Goal: Transaction & Acquisition: Book appointment/travel/reservation

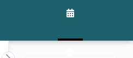
scroll to position [0, 1025]
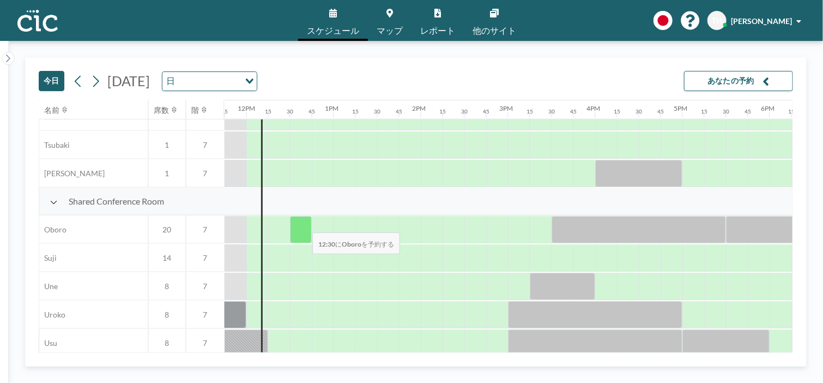
scroll to position [738, 1025]
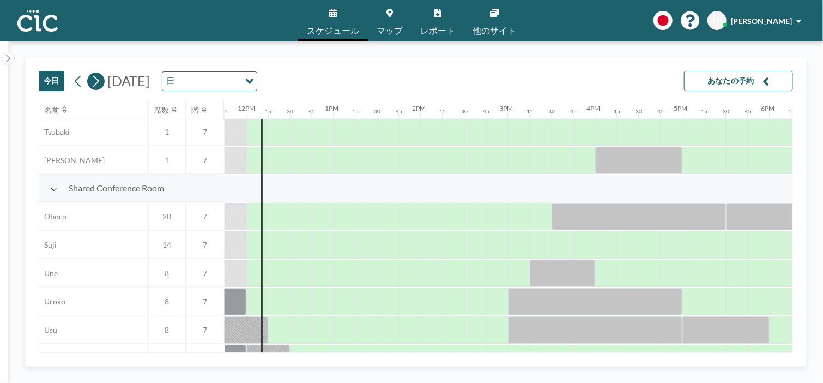
click at [92, 77] on icon at bounding box center [95, 81] width 10 height 16
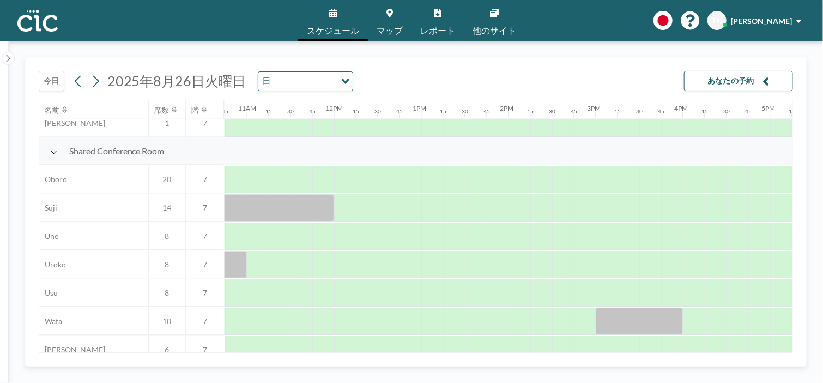
scroll to position [775, 936]
click at [255, 179] on div at bounding box center [260, 179] width 22 height 27
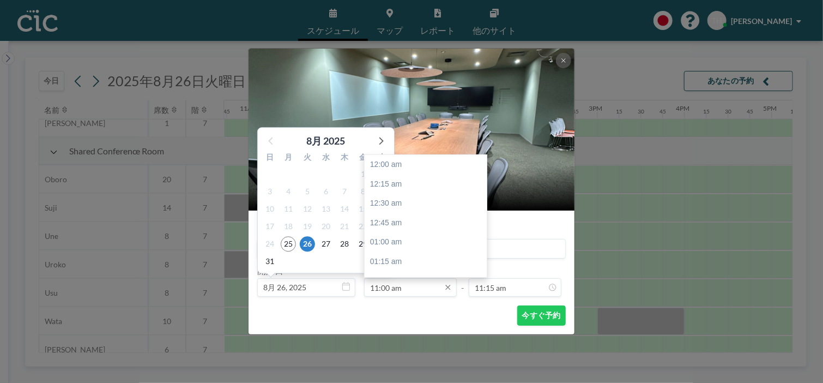
scroll to position [853, 0]
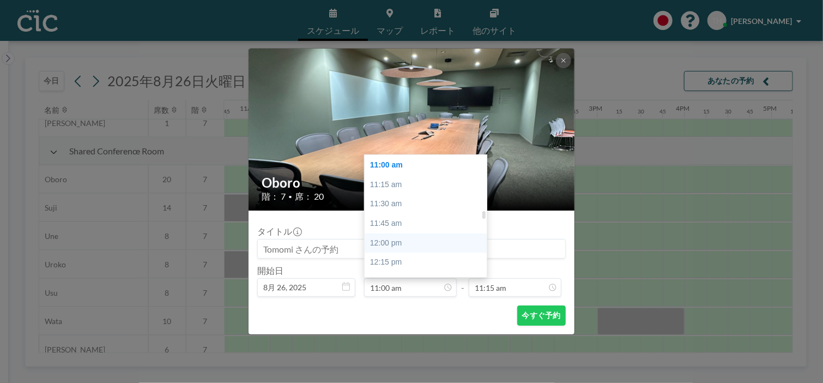
click at [378, 248] on div "12:00 pm" at bounding box center [429, 243] width 128 height 20
type input "12:00 pm"
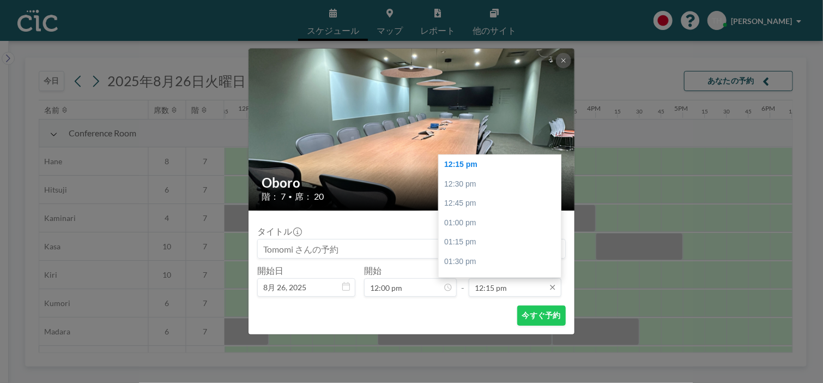
scroll to position [0, 1025]
click at [522, 289] on input "12:15 pm" at bounding box center [515, 287] width 93 height 19
click at [473, 191] on div "02:00 pm" at bounding box center [503, 191] width 128 height 20
type input "02:00 pm"
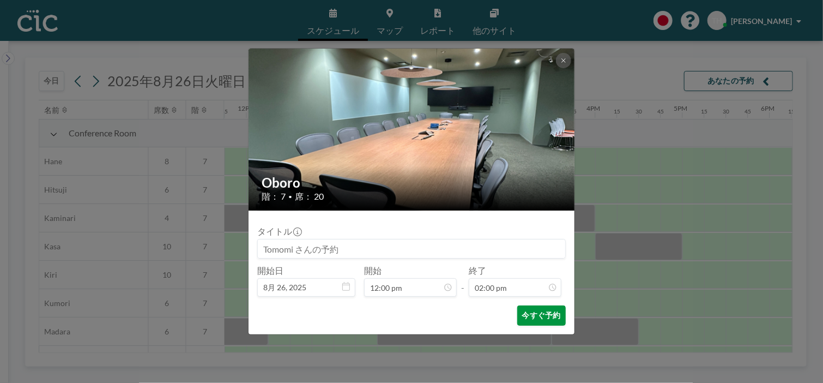
scroll to position [1087, 0]
click at [534, 316] on button "今すぐ予約" at bounding box center [541, 315] width 49 height 20
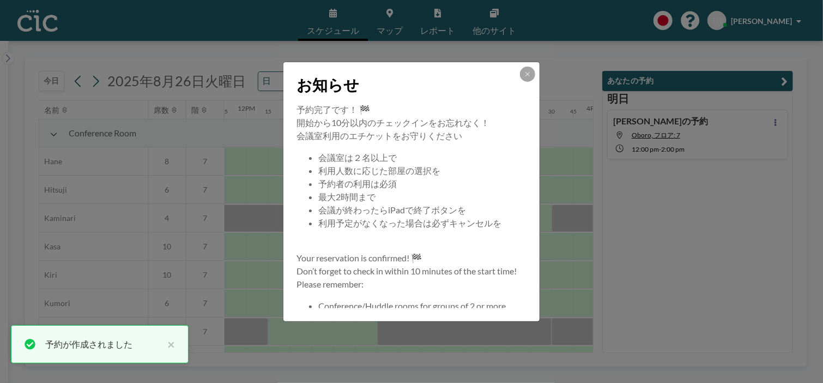
click at [524, 73] on icon at bounding box center [527, 74] width 7 height 7
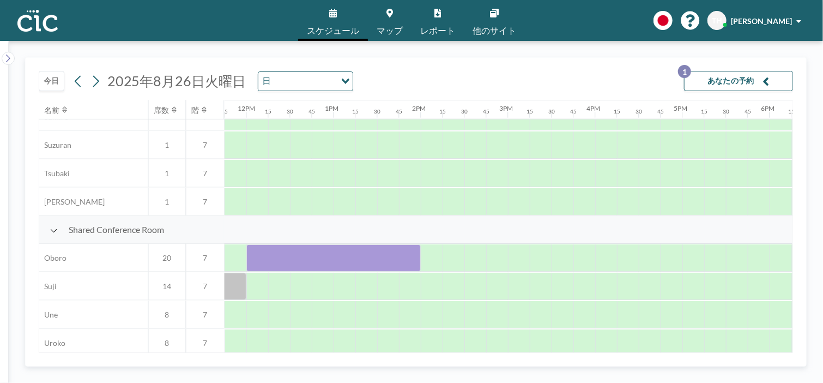
scroll to position [698, 1025]
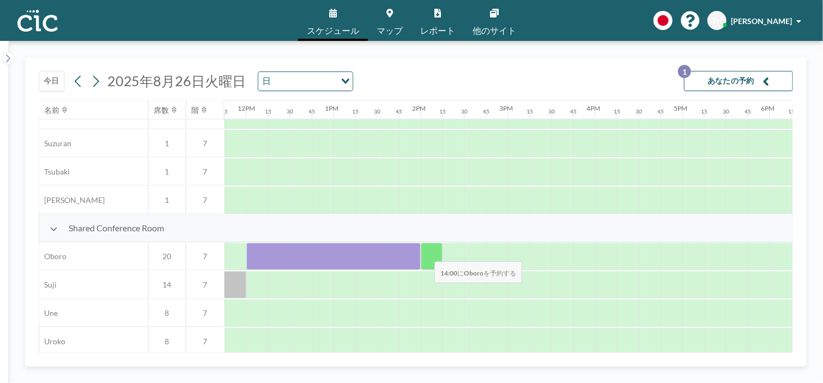
click at [426, 254] on div at bounding box center [432, 256] width 22 height 27
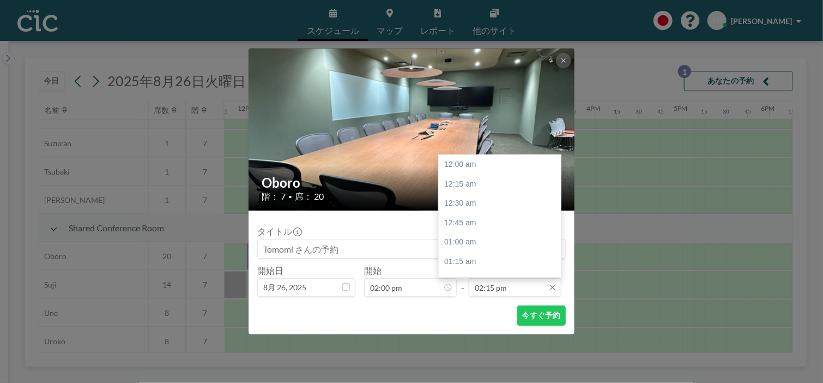
scroll to position [1106, 0]
click at [519, 283] on input "02:15 pm" at bounding box center [515, 287] width 93 height 19
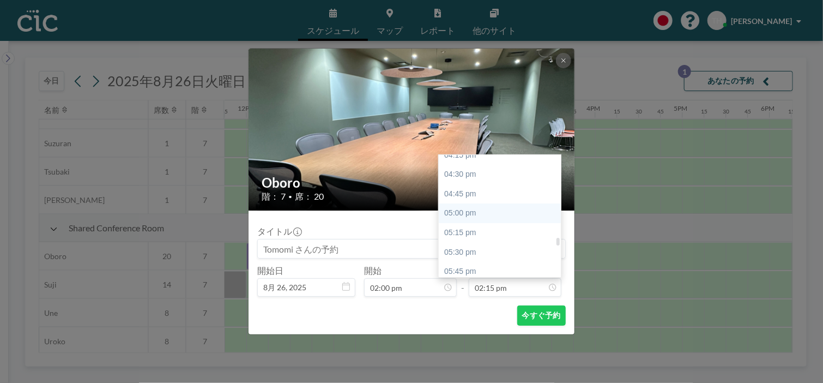
click at [457, 214] on div "05:00 pm" at bounding box center [503, 213] width 128 height 20
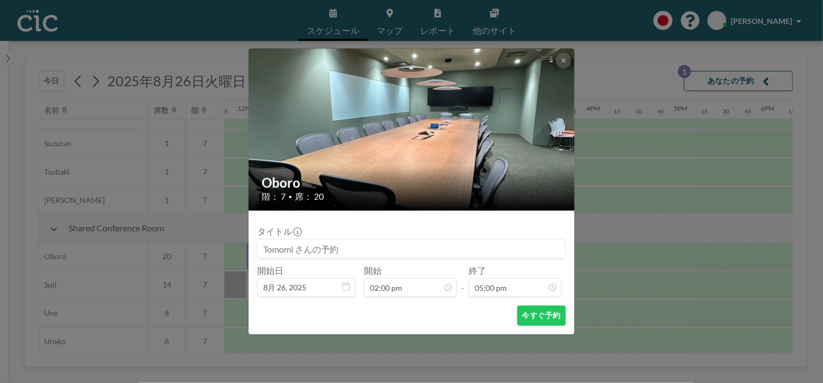
scroll to position [1319, 0]
click at [527, 311] on button "今すぐ予約" at bounding box center [541, 315] width 49 height 20
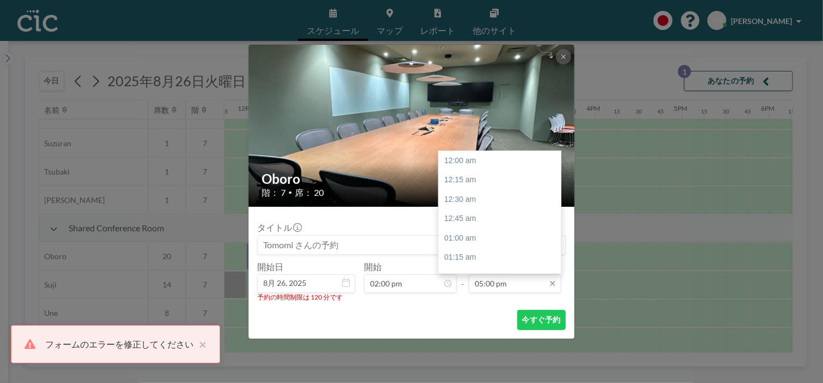
click at [501, 286] on input "05:00 pm" at bounding box center [515, 283] width 93 height 19
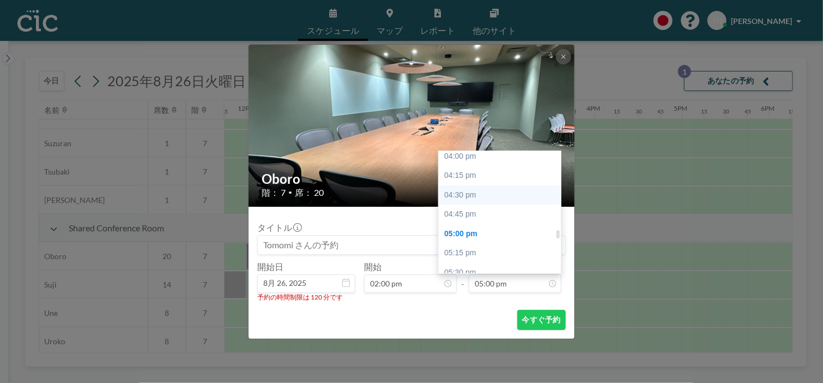
scroll to position [1210, 0]
click at [461, 192] on div "04:00 pm" at bounding box center [503, 193] width 128 height 20
type input "04:00 pm"
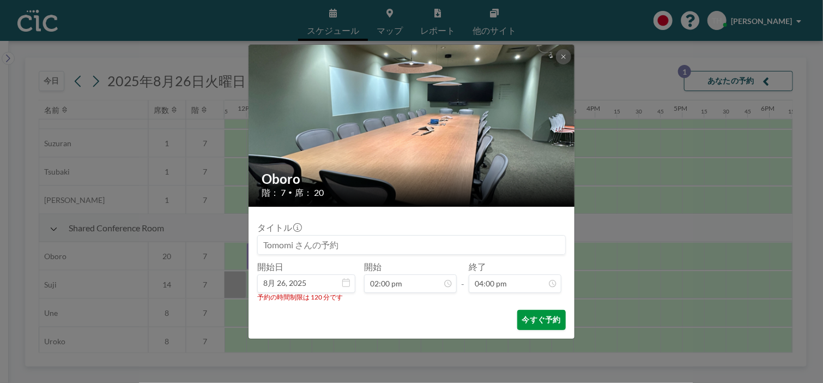
scroll to position [1241, 0]
click at [529, 321] on button "今すぐ予約" at bounding box center [541, 320] width 49 height 20
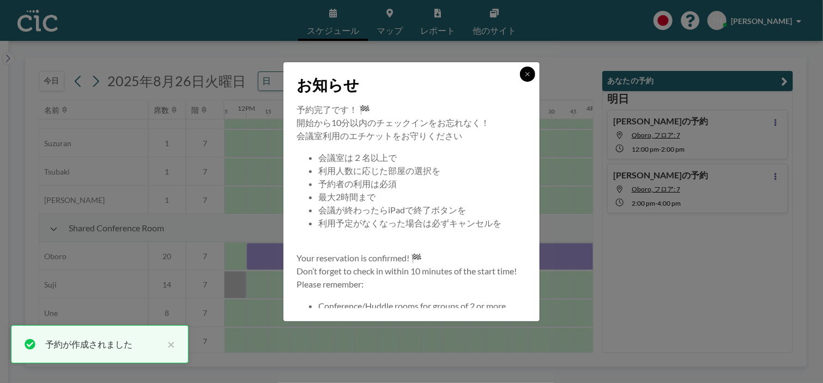
drag, startPoint x: 525, startPoint y: 76, endPoint x: 520, endPoint y: 93, distance: 18.1
click at [525, 77] on button at bounding box center [527, 74] width 15 height 15
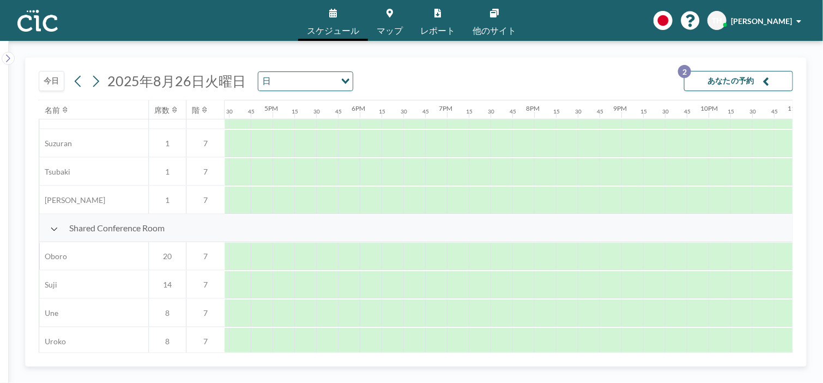
scroll to position [698, 1327]
drag, startPoint x: 486, startPoint y: 354, endPoint x: 477, endPoint y: 352, distance: 9.7
click at [478, 352] on div "[DATE] [DATE] 日 Loading... あなたの予約 2 名前 席数 階 12AM 15 30 45 1AM 15 30 45 2AM 15 3…" at bounding box center [416, 211] width 782 height 309
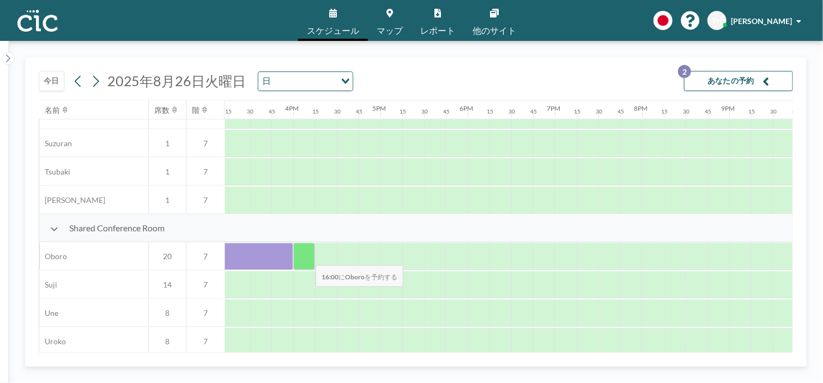
click at [307, 258] on div at bounding box center [304, 256] width 22 height 27
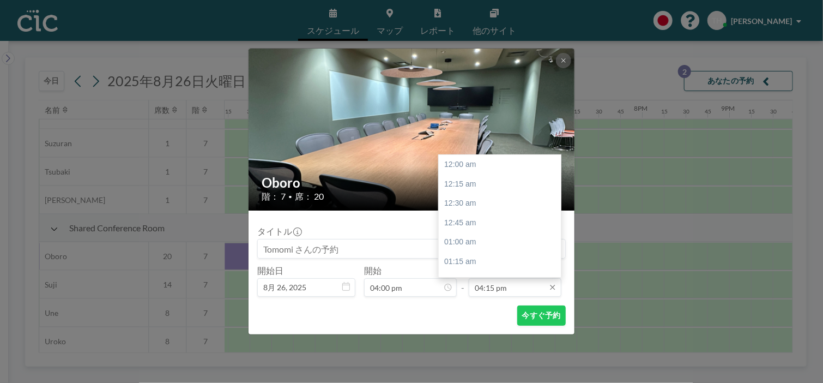
scroll to position [1261, 0]
click at [529, 286] on input "04:15 pm" at bounding box center [515, 287] width 93 height 19
click at [486, 218] on div "05:00 pm" at bounding box center [503, 223] width 128 height 20
type input "05:00 pm"
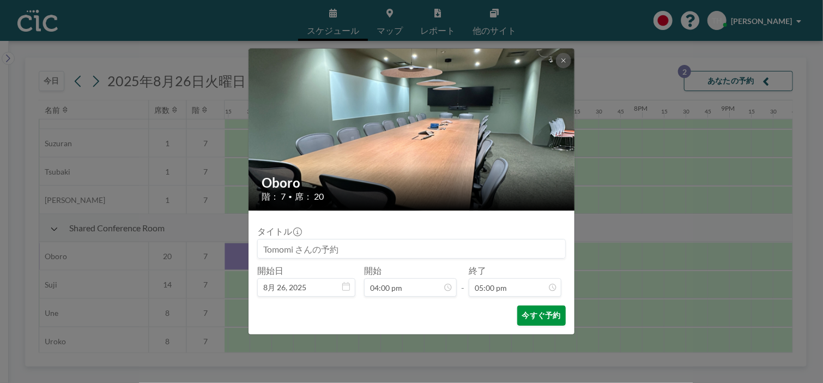
click at [538, 317] on button "今すぐ予約" at bounding box center [541, 315] width 49 height 20
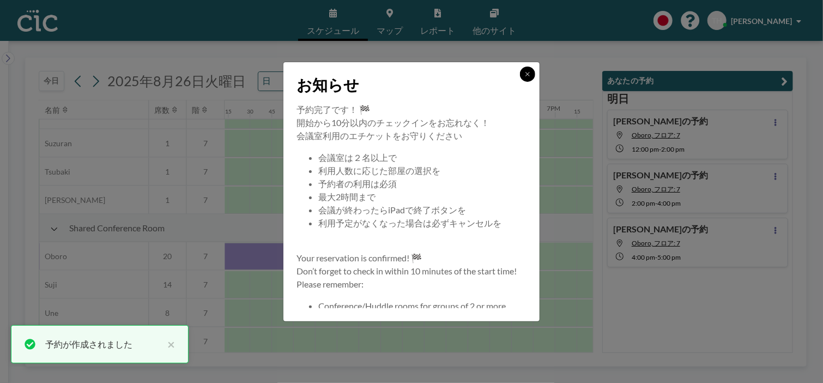
click at [526, 77] on button at bounding box center [527, 74] width 15 height 15
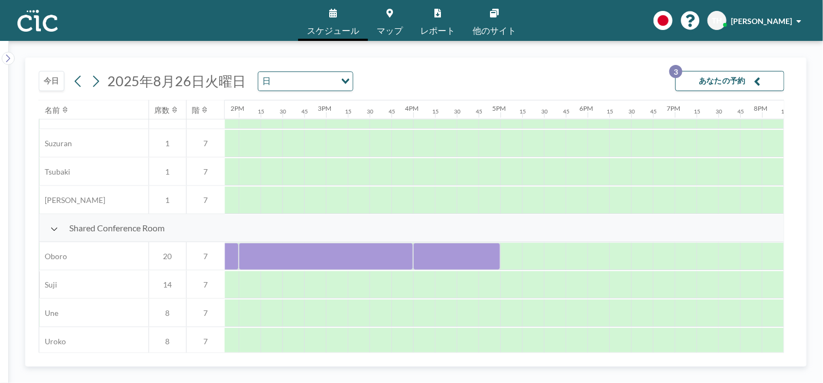
scroll to position [698, 1197]
